Goal: Task Accomplishment & Management: Complete application form

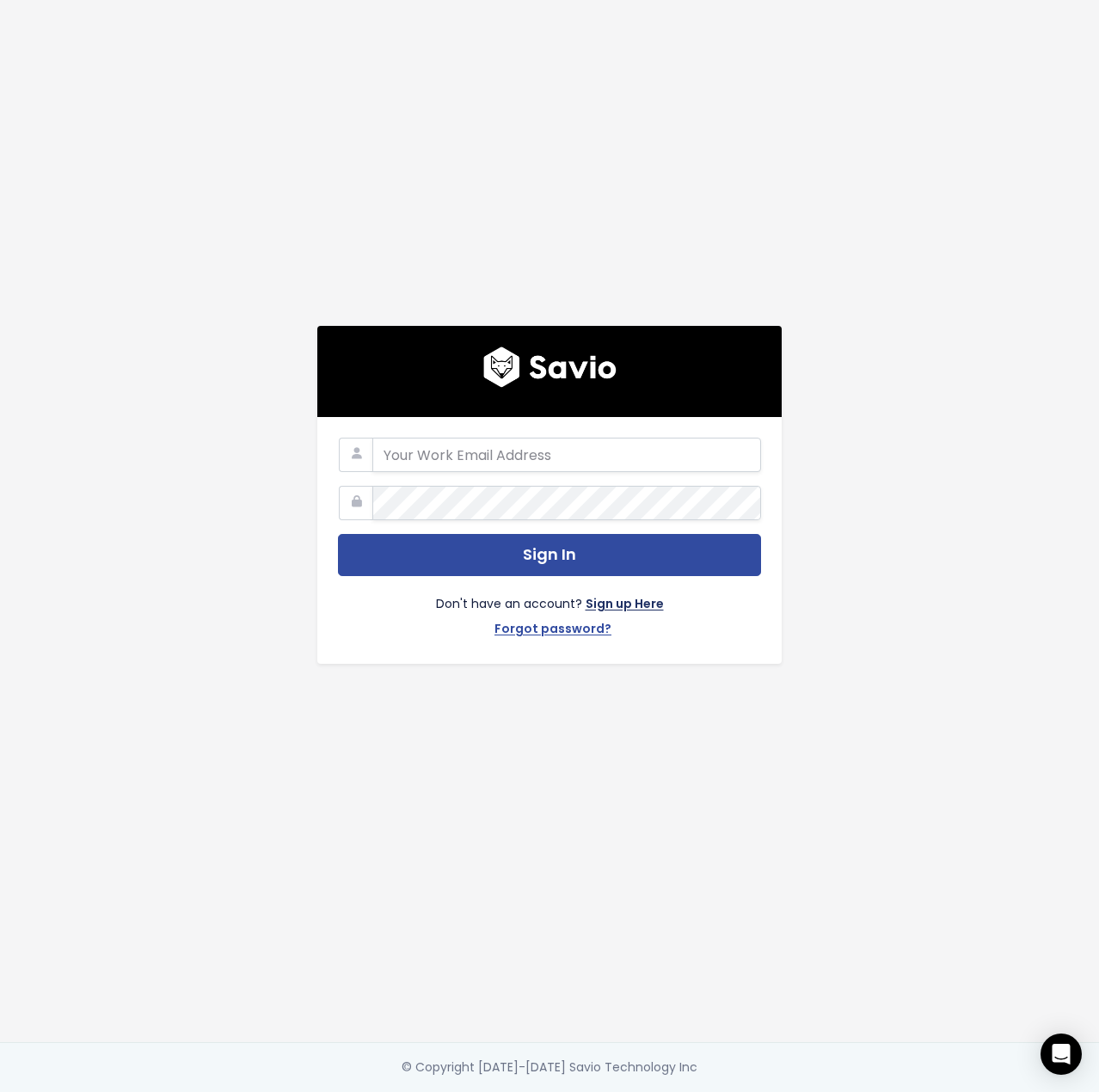
click at [619, 593] on link "Sign up Here" at bounding box center [624, 605] width 78 height 25
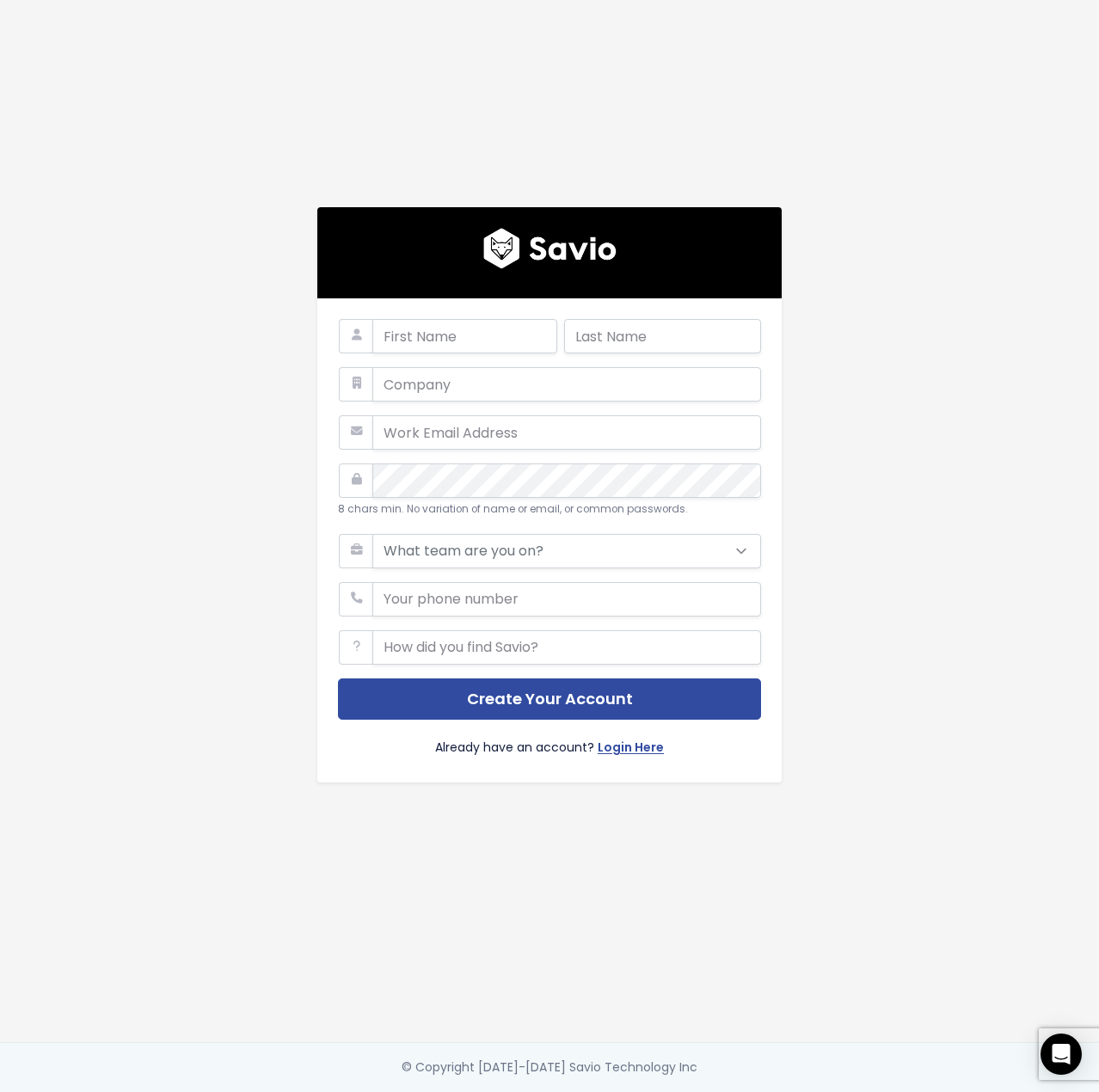
click at [404, 353] on div at bounding box center [447, 343] width 219 height 48
click at [409, 334] on input "text" at bounding box center [464, 336] width 185 height 34
type input "عبدالله"
type input "زوين"
type input "عبدالله مبروك زوين"
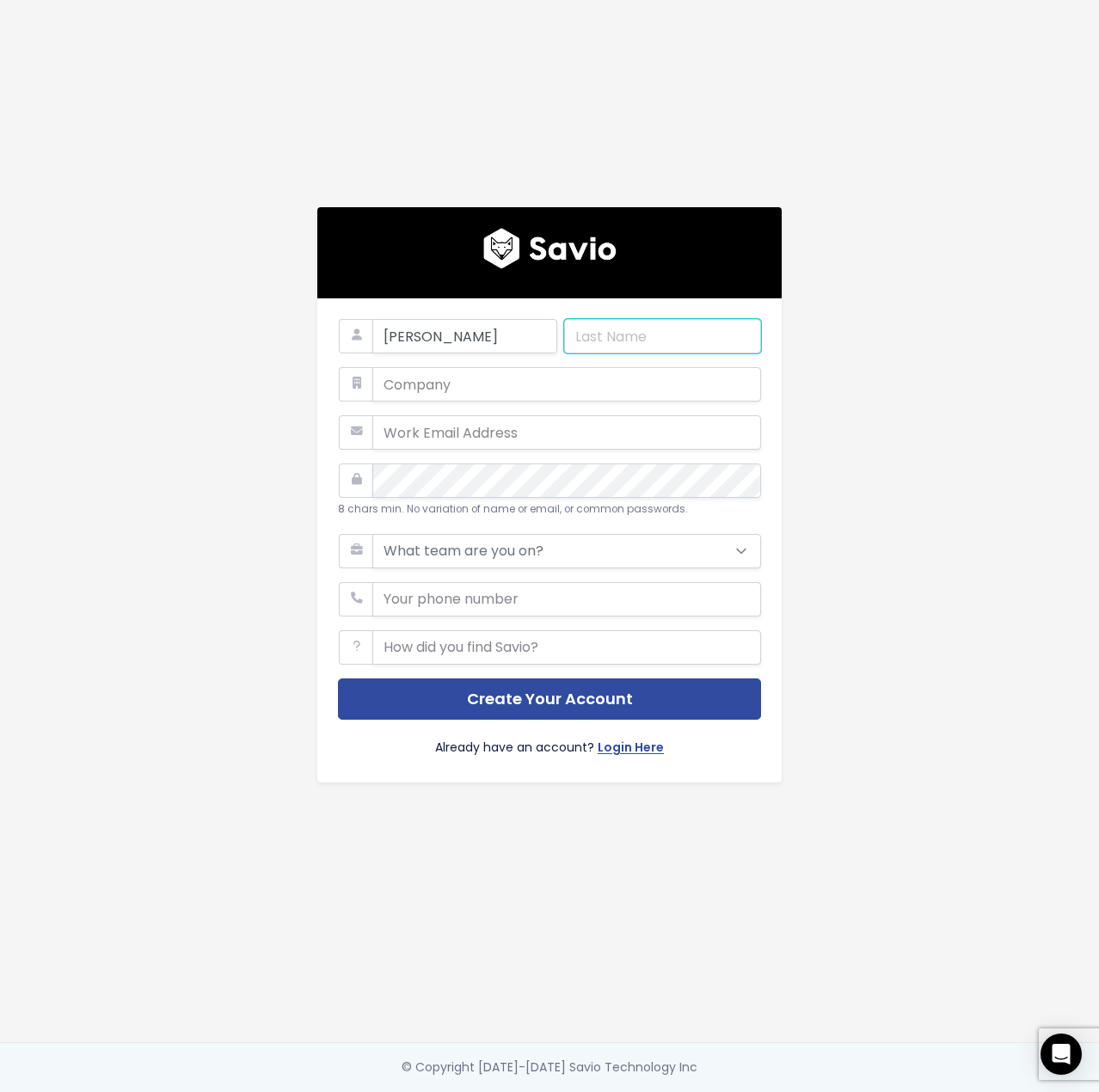
type input "abdallahzween@gmail.com"
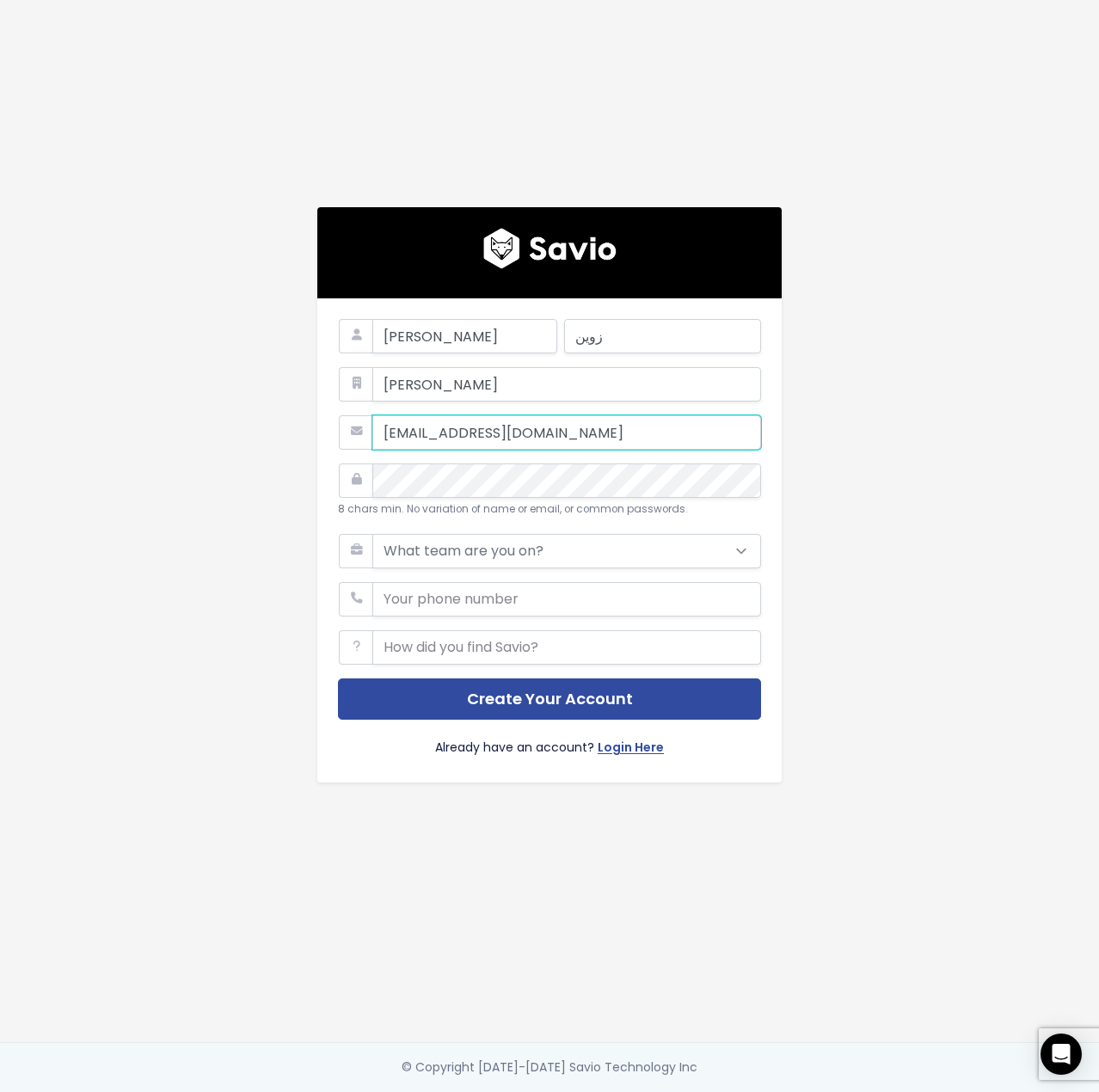
type input "01005878797"
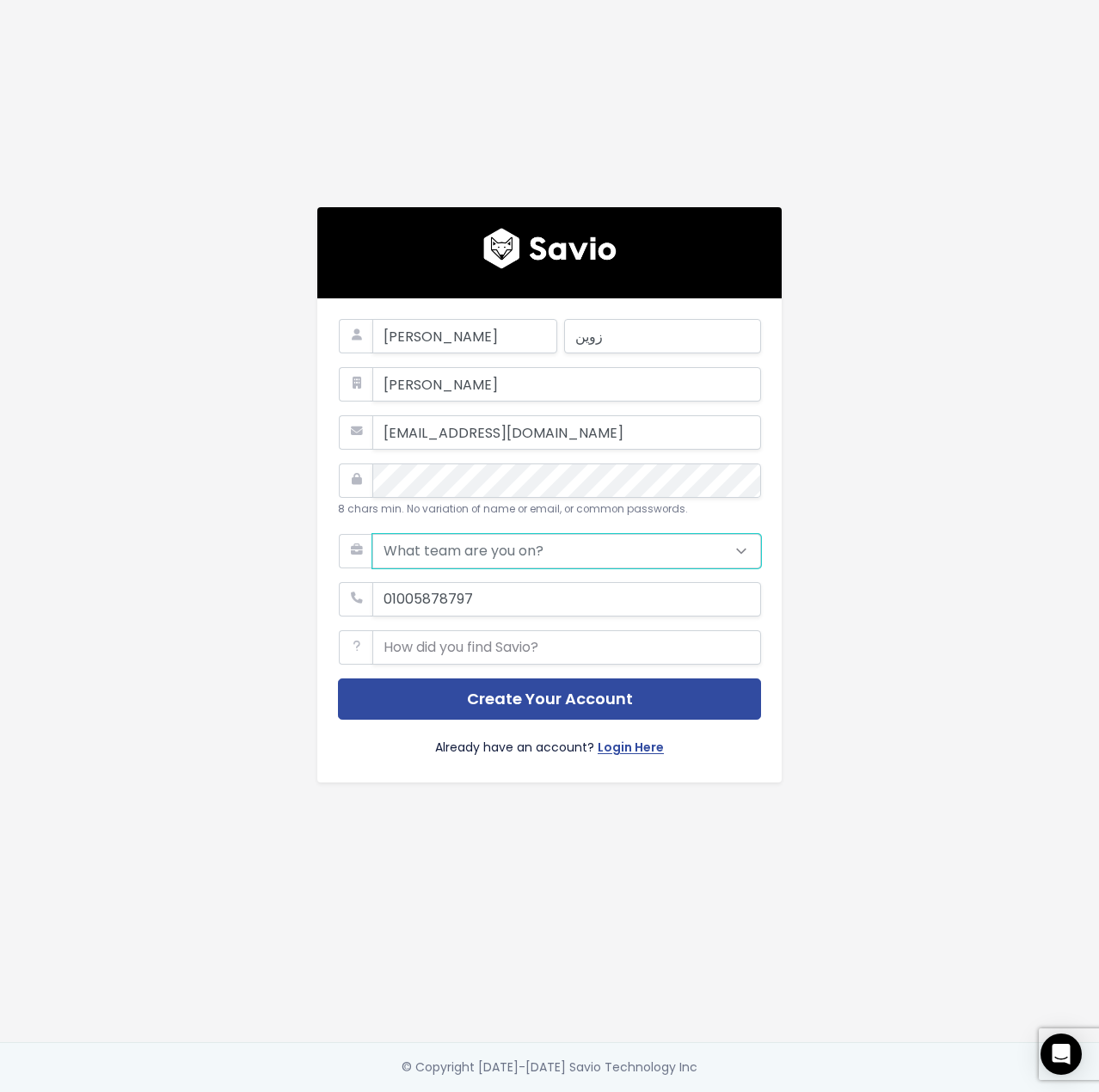
click at [527, 550] on select "What team are you on? Support Product Sales Customer Success Marketing Other" at bounding box center [567, 551] width 389 height 34
click at [372, 534] on select "What team are you on? Support Product Sales Customer Success Marketing Other" at bounding box center [567, 551] width 389 height 34
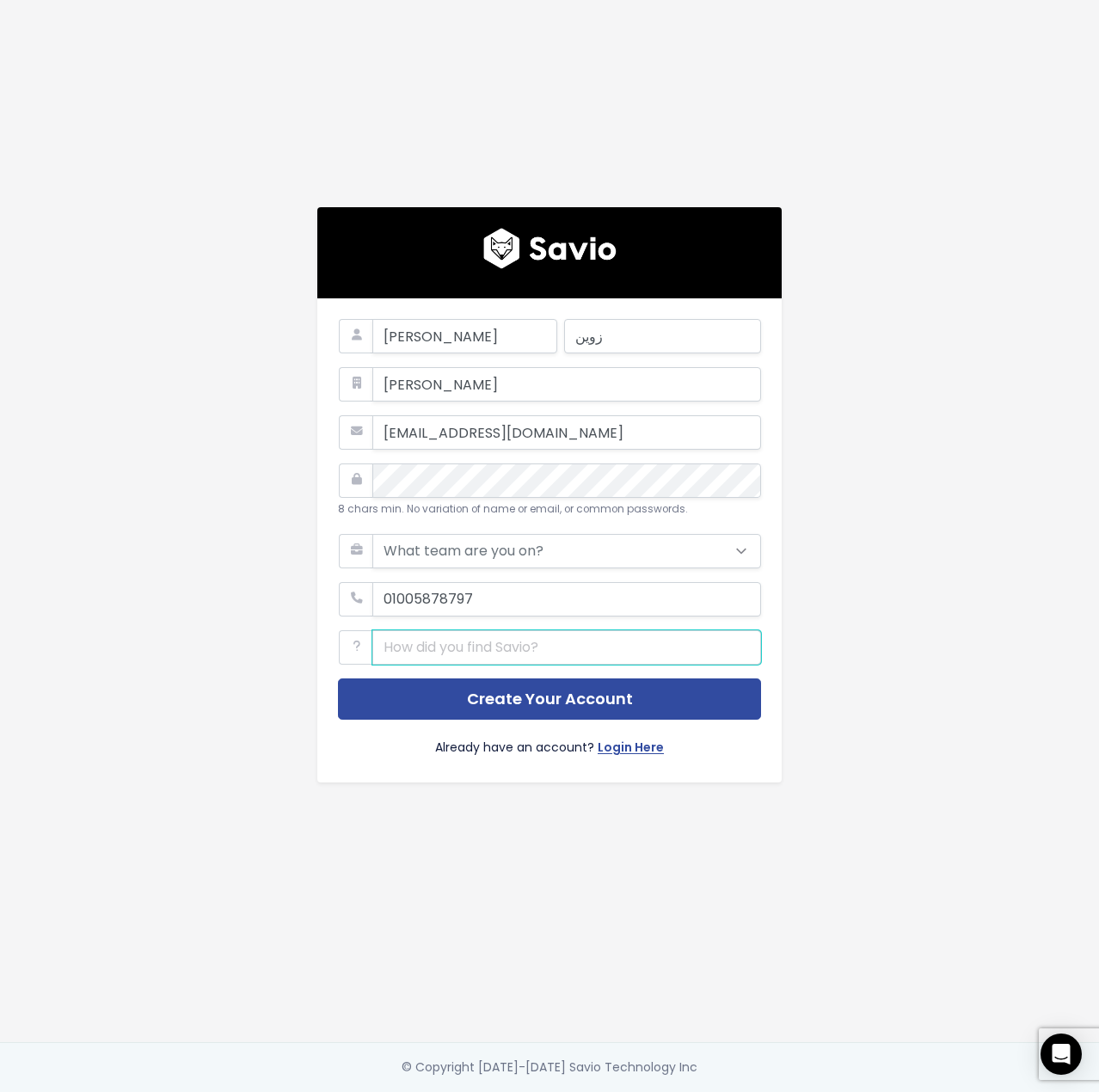
click at [523, 645] on input "text" at bounding box center [567, 647] width 389 height 34
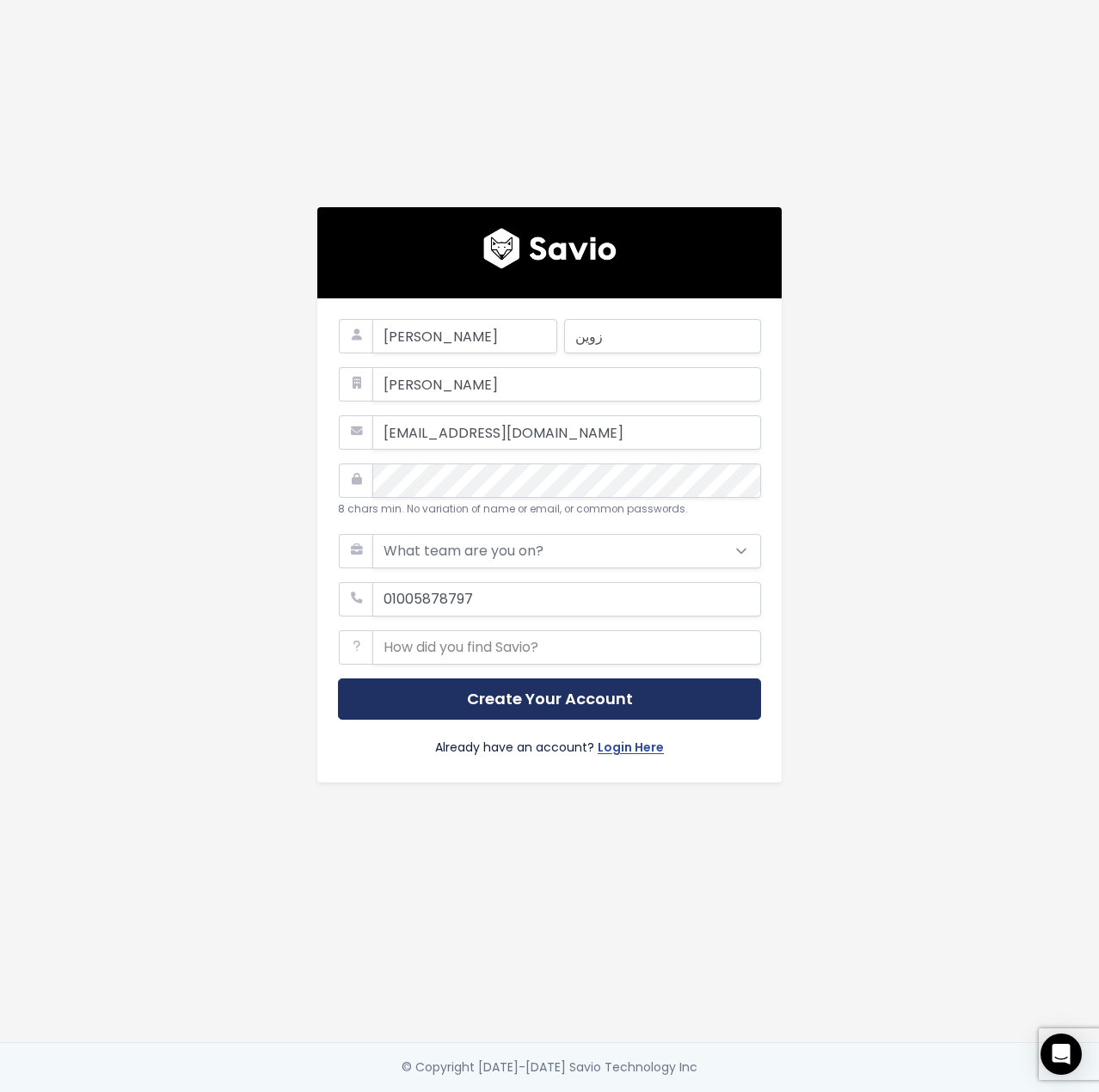
drag, startPoint x: 519, startPoint y: 702, endPoint x: 505, endPoint y: 718, distance: 21.3
click at [512, 707] on button "Create Your Account" at bounding box center [550, 699] width 423 height 42
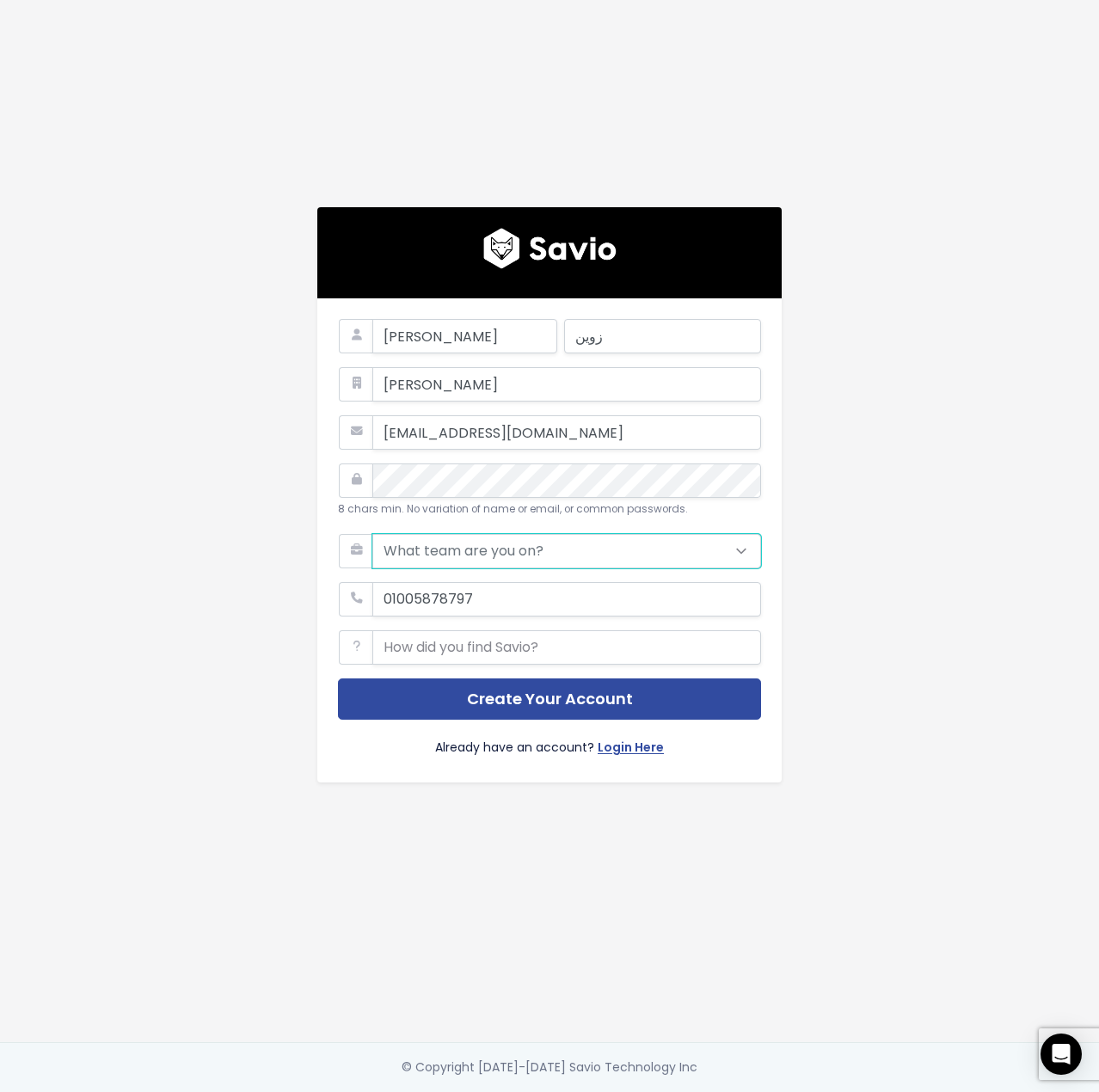
click at [510, 544] on select "What team are you on? Support Product Sales Customer Success Marketing Other" at bounding box center [567, 551] width 389 height 34
select select "SUPPORT"
click at [372, 534] on select "What team are you on? Support Product Sales Customer Success Marketing Other" at bounding box center [567, 551] width 389 height 34
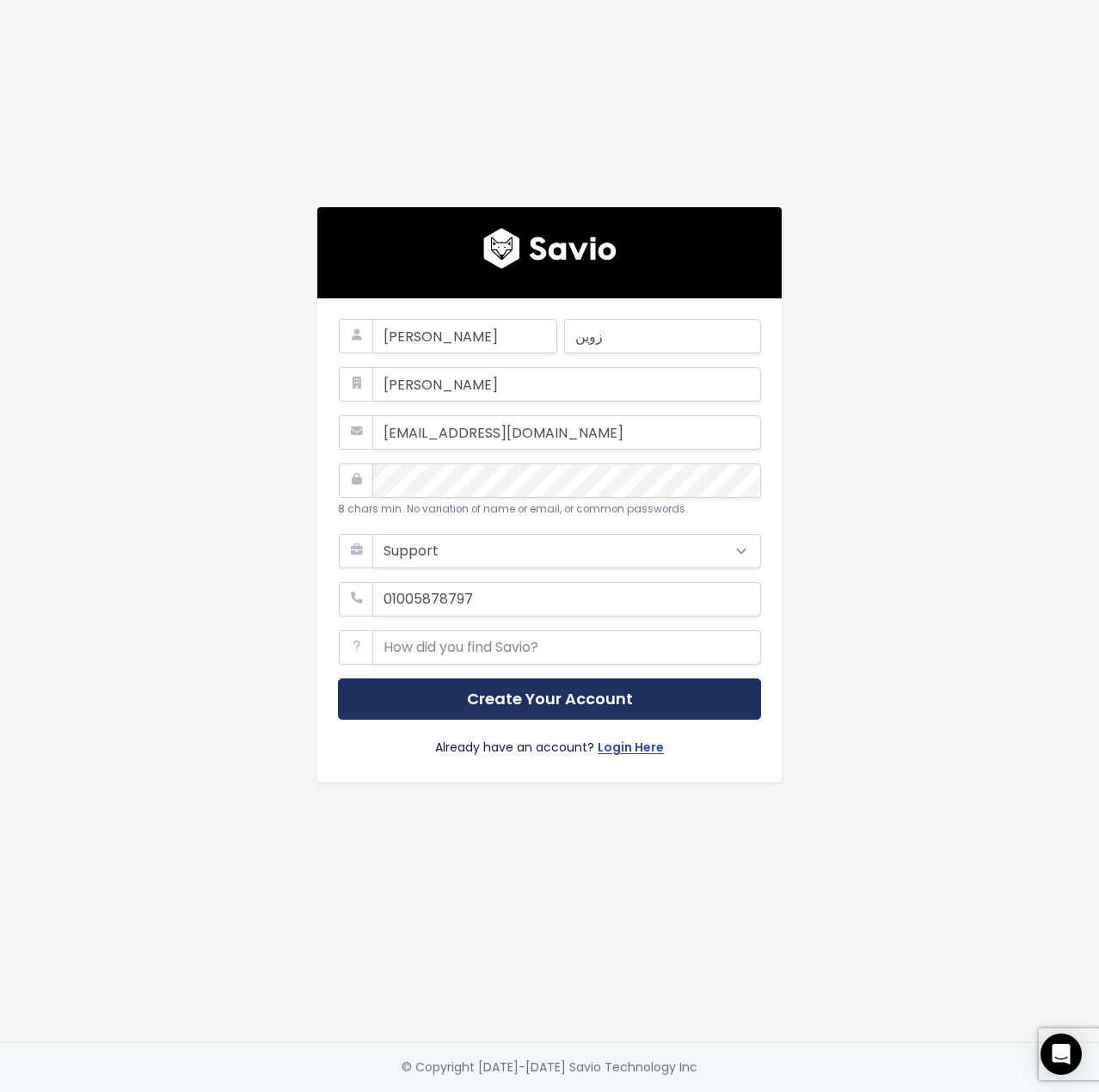
click at [488, 688] on button "Create Your Account" at bounding box center [550, 699] width 423 height 42
